Goal: Information Seeking & Learning: Learn about a topic

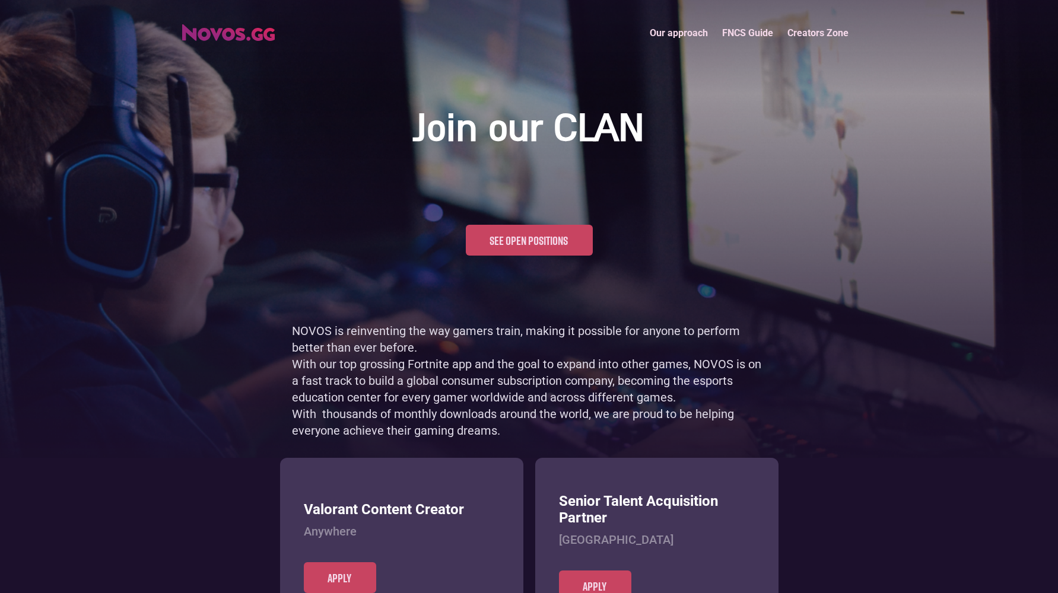
scroll to position [577, 0]
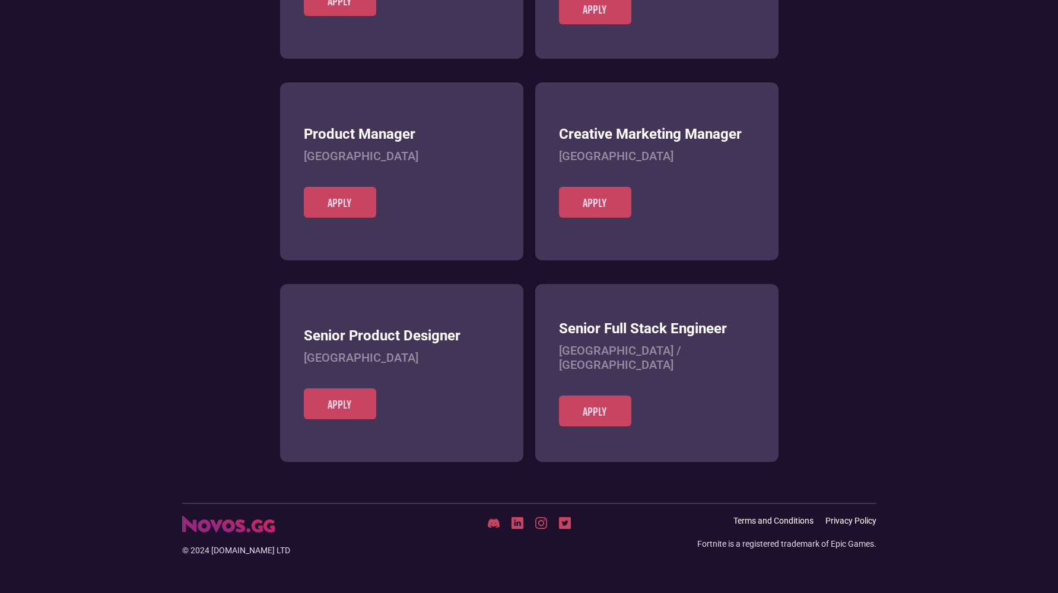
scroll to position [458, 0]
